Goal: Information Seeking & Learning: Learn about a topic

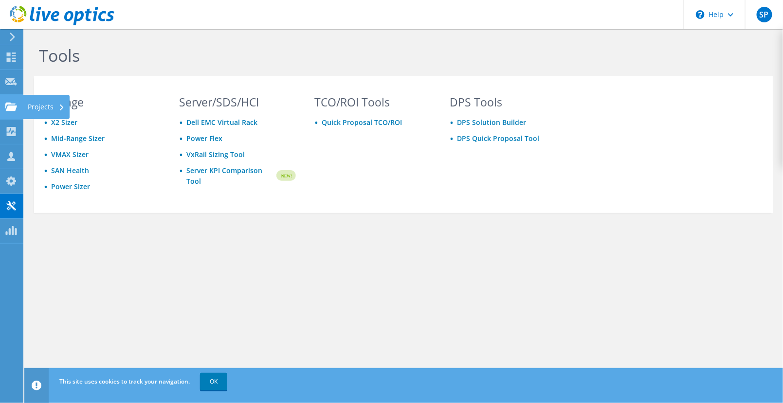
click at [10, 106] on use at bounding box center [11, 106] width 12 height 8
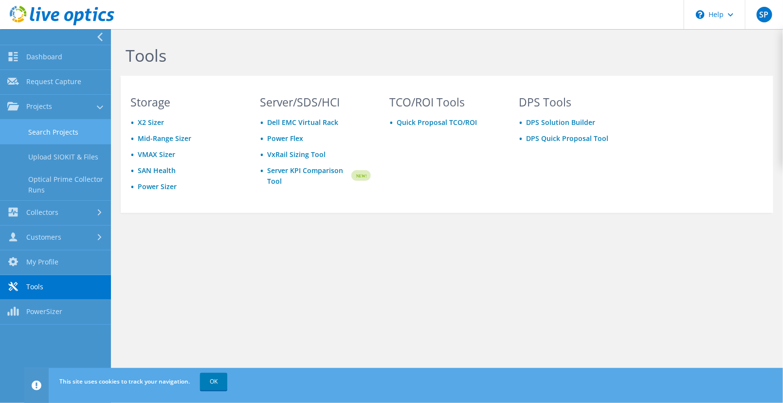
click at [44, 132] on link "Search Projects" at bounding box center [55, 132] width 111 height 25
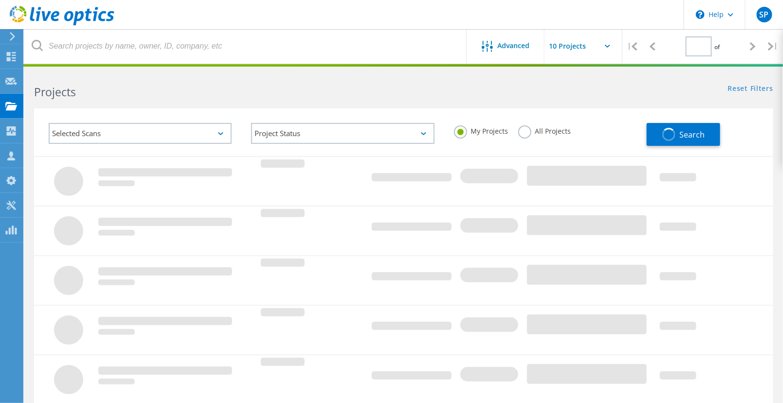
type input "1"
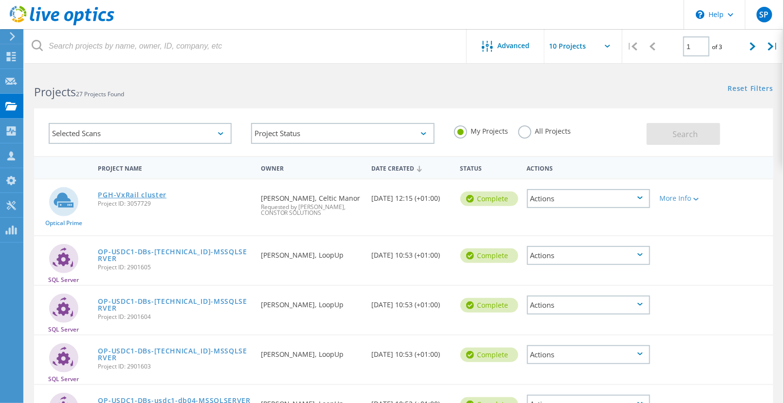
click at [148, 195] on link "PGH-VxRail cluster" at bounding box center [132, 195] width 69 height 7
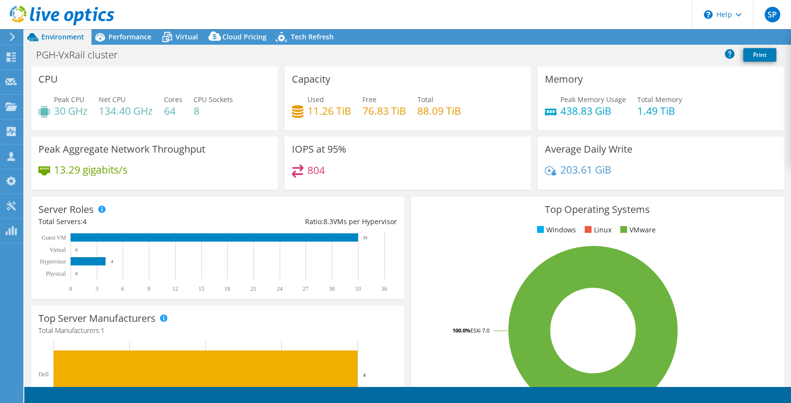
select select "USD"
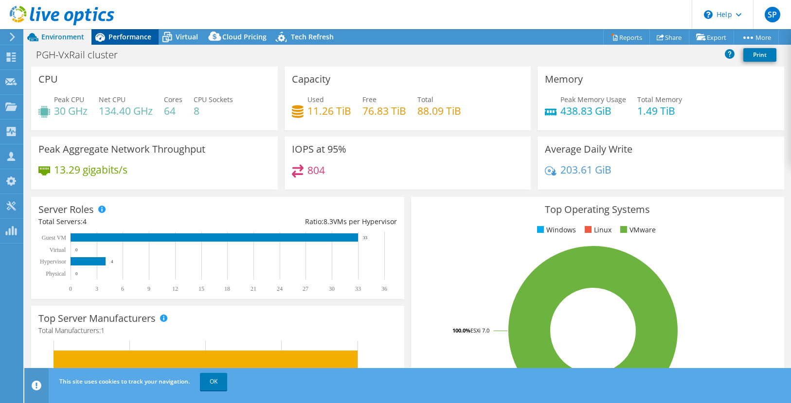
click at [133, 36] on span "Performance" at bounding box center [129, 36] width 43 height 9
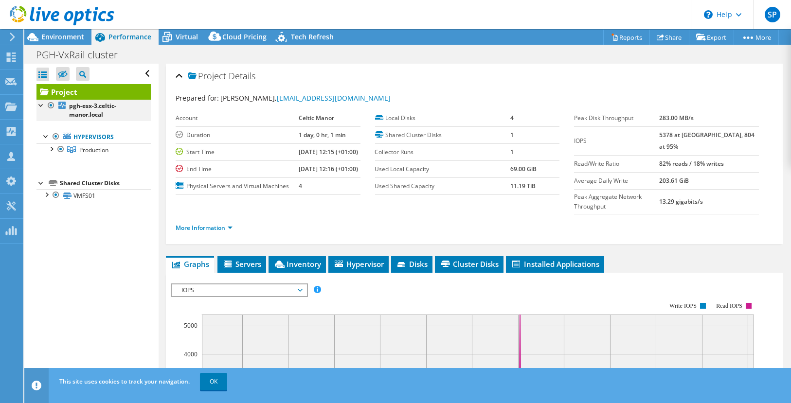
click at [38, 104] on div at bounding box center [41, 105] width 10 height 10
click at [52, 147] on div at bounding box center [51, 149] width 10 height 10
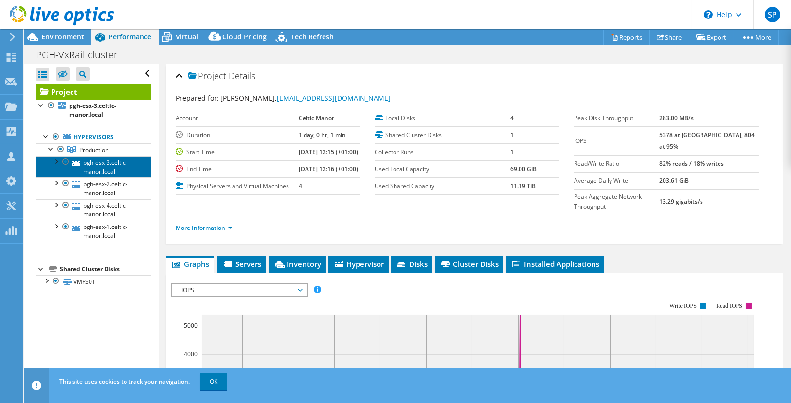
click at [113, 167] on link "pgh-esx-3.celtic-manor.local" at bounding box center [93, 166] width 114 height 21
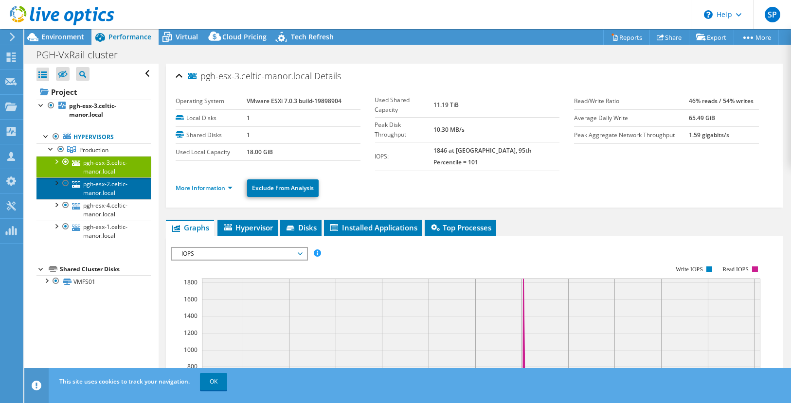
click at [110, 195] on link "pgh-esx-2.celtic-manor.local" at bounding box center [93, 188] width 114 height 21
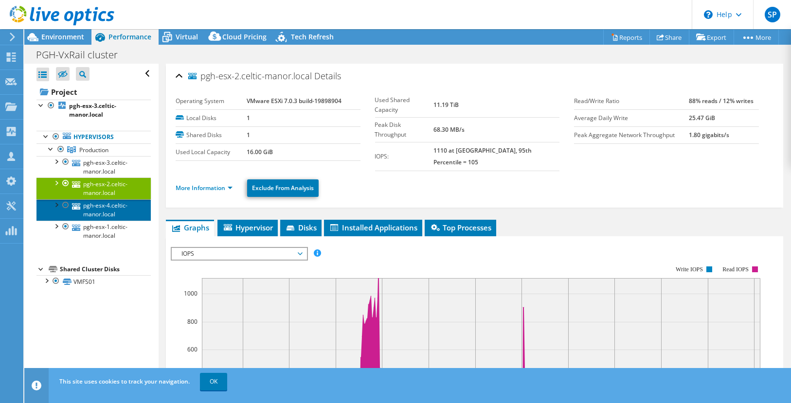
click at [105, 212] on link "pgh-esx-4.celtic-manor.local" at bounding box center [93, 209] width 114 height 21
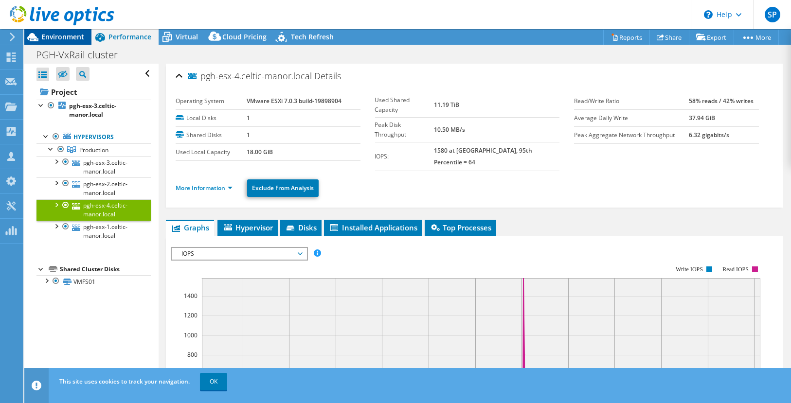
click at [56, 34] on span "Environment" at bounding box center [62, 36] width 43 height 9
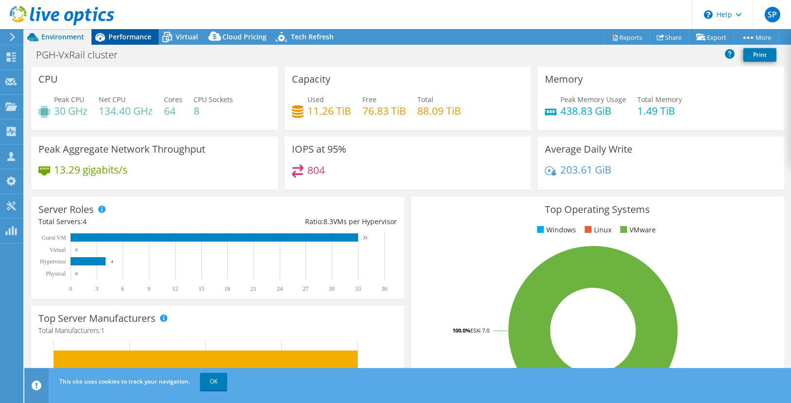
click at [136, 38] on span "Performance" at bounding box center [129, 36] width 43 height 9
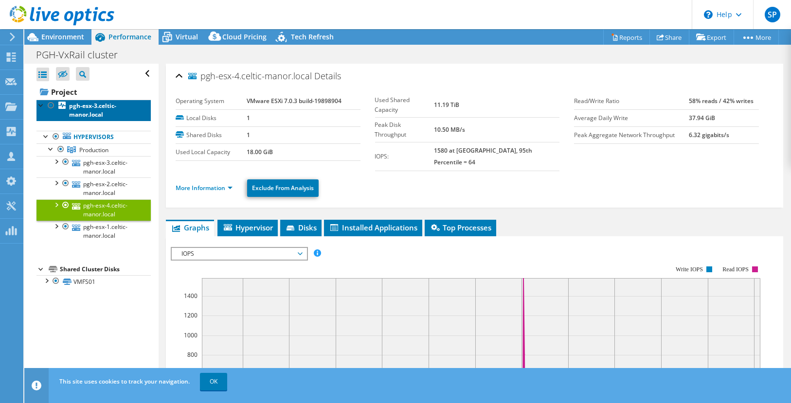
click at [84, 114] on b "pgh-esx-3.celtic-manor.local" at bounding box center [92, 110] width 47 height 17
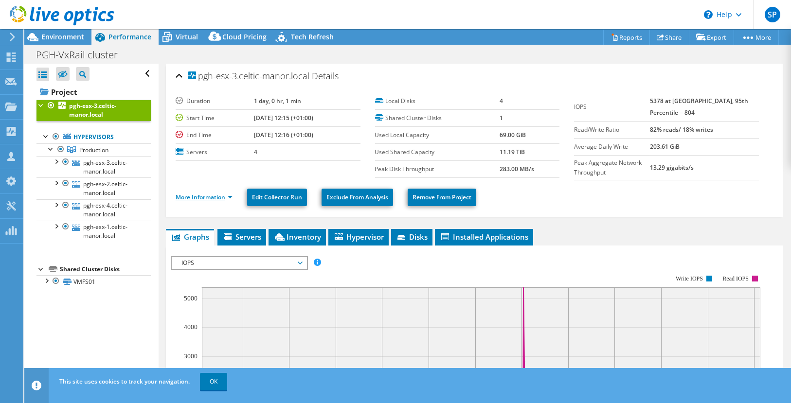
click at [204, 197] on link "More Information" at bounding box center [204, 197] width 57 height 8
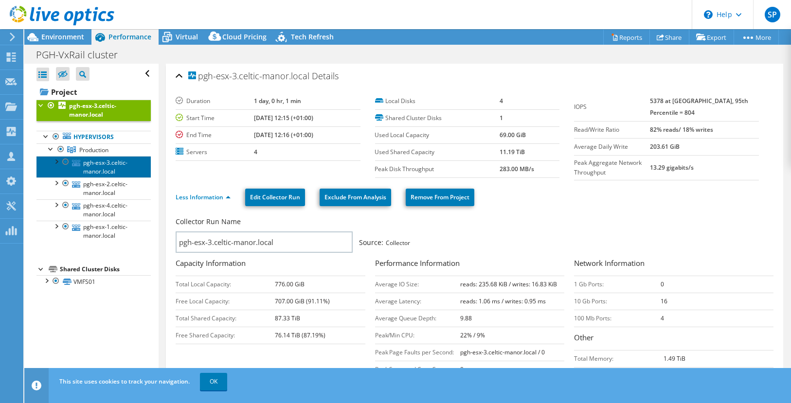
click at [95, 165] on link "pgh-esx-3.celtic-manor.local" at bounding box center [93, 166] width 114 height 21
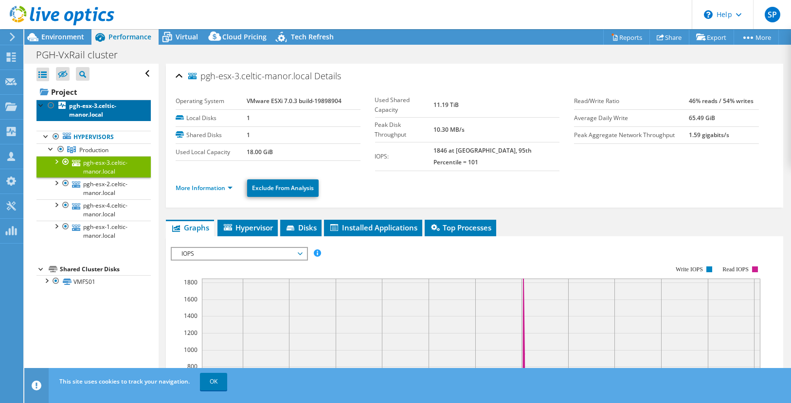
click at [92, 115] on b "pgh-esx-3.celtic-manor.local" at bounding box center [92, 110] width 47 height 17
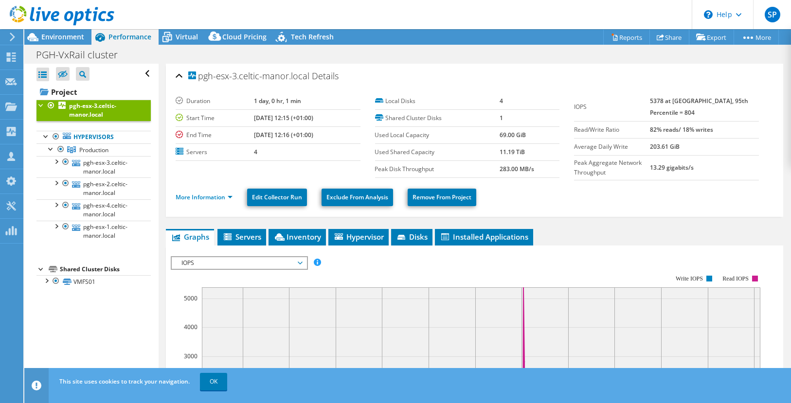
click at [595, 206] on div "More Information Edit Collector Run Exclude From Analysis Remove From Project" at bounding box center [475, 198] width 598 height 34
click at [593, 202] on ul "More Information Edit Collector Run Exclude From Analysis Remove From Project" at bounding box center [475, 196] width 598 height 20
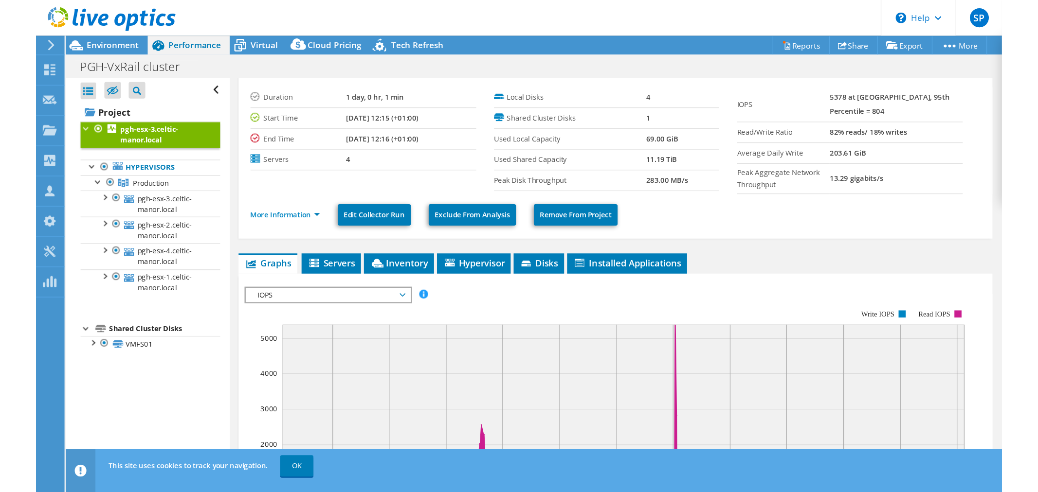
scroll to position [21, 0]
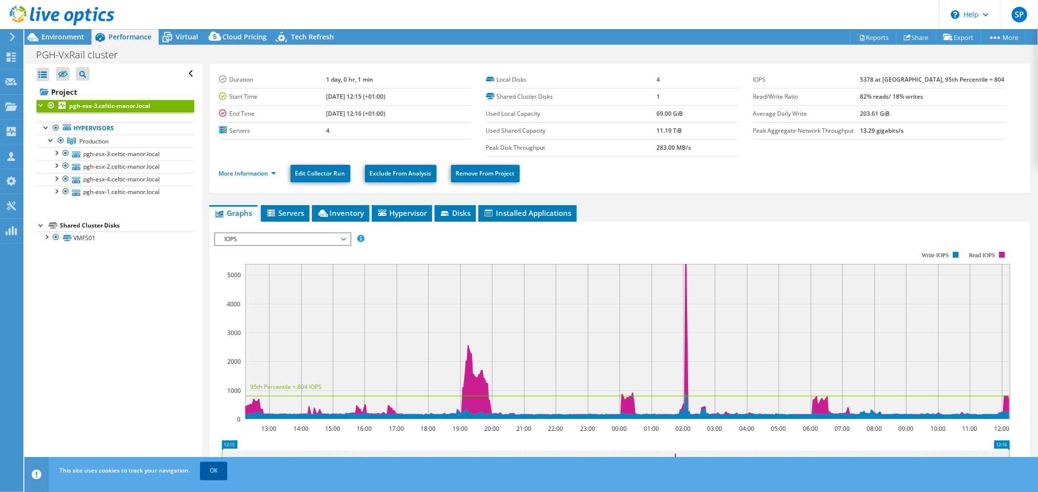
click at [216, 403] on link "OK" at bounding box center [213, 471] width 27 height 18
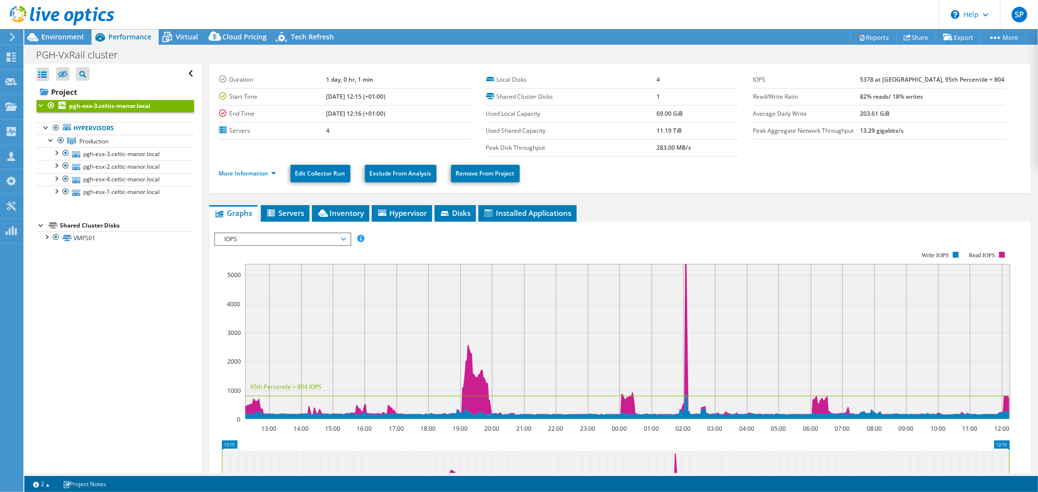
click at [100, 105] on b "pgh-esx-3.celtic-manor.local" at bounding box center [109, 106] width 81 height 8
click at [653, 164] on ul "More Information Edit Collector Run Exclude From Analysis Remove From Project" at bounding box center [619, 173] width 801 height 20
